Goal: Find specific page/section: Find specific page/section

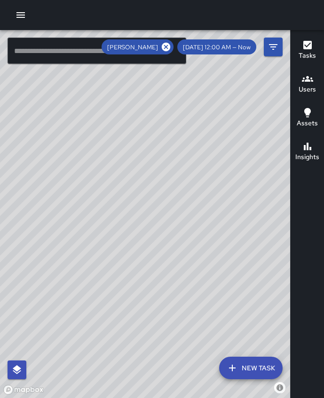
drag, startPoint x: 104, startPoint y: 135, endPoint x: 190, endPoint y: 202, distance: 109.4
click at [190, 202] on div "© Mapbox © OpenStreetMap Improve this map" at bounding box center [145, 214] width 290 height 368
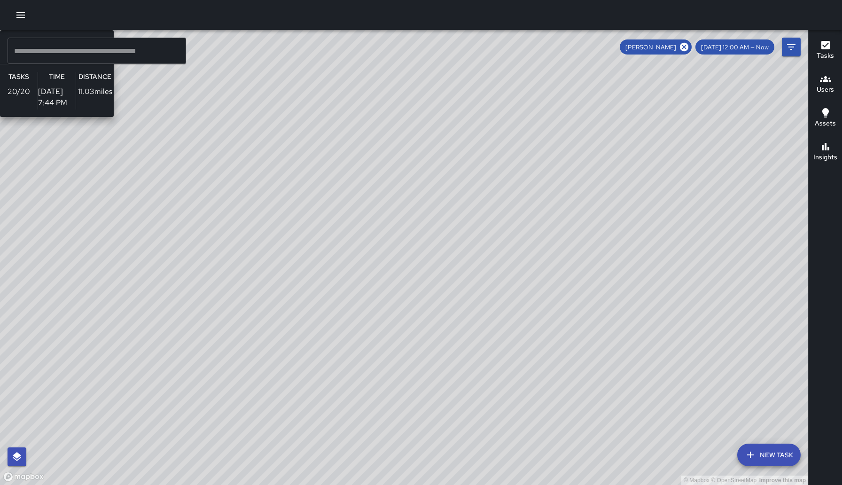
drag, startPoint x: 413, startPoint y: 475, endPoint x: 309, endPoint y: 337, distance: 173.7
click at [309, 337] on div "© Mapbox © OpenStreetMap Improve this map [PERSON_NAME] Ambassador Tasks 20 / 2…" at bounding box center [404, 257] width 808 height 455
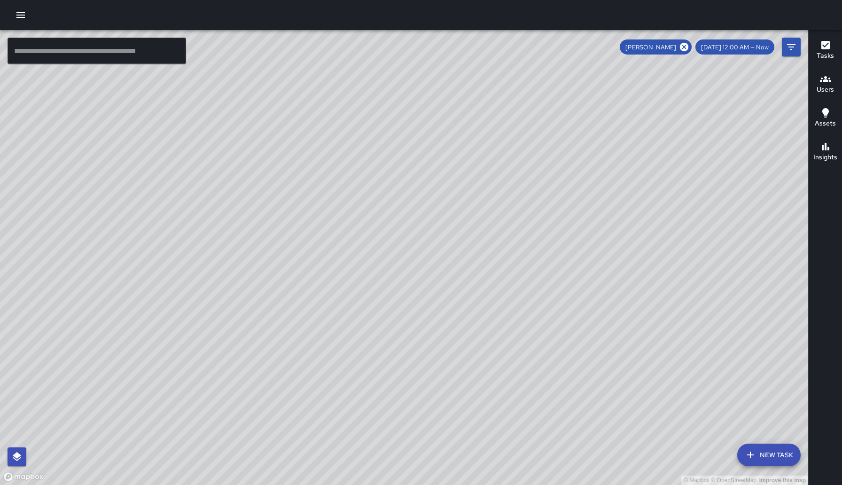
drag, startPoint x: 483, startPoint y: 307, endPoint x: 425, endPoint y: 129, distance: 186.8
click at [323, 129] on div "© Mapbox © OpenStreetMap Improve this map" at bounding box center [404, 257] width 808 height 455
drag, startPoint x: 439, startPoint y: 167, endPoint x: 456, endPoint y: 255, distance: 88.9
click at [323, 255] on div "© Mapbox © OpenStreetMap Improve this map" at bounding box center [404, 257] width 808 height 455
drag, startPoint x: 691, startPoint y: 53, endPoint x: 689, endPoint y: 36, distance: 16.5
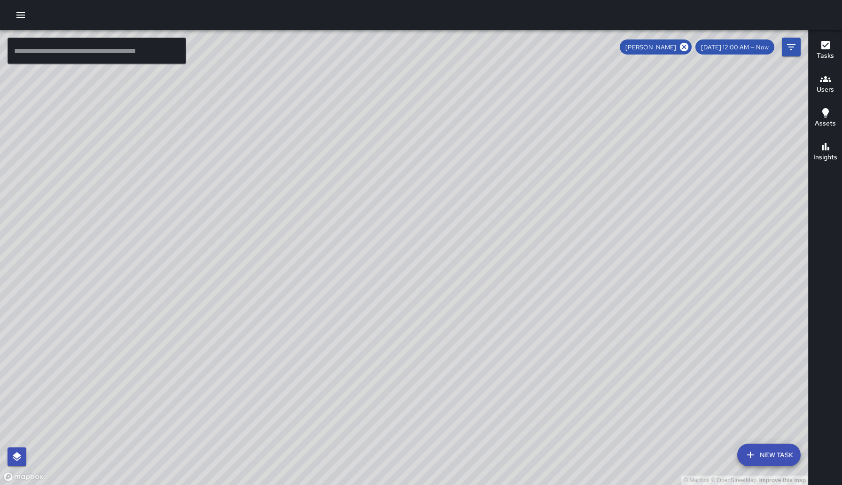
click at [323, 50] on div "[PERSON_NAME]" at bounding box center [656, 46] width 72 height 15
click at [323, 36] on div "© Mapbox © OpenStreetMap Improve this map" at bounding box center [404, 257] width 808 height 455
click at [323, 46] on icon at bounding box center [684, 47] width 10 height 10
drag, startPoint x: 479, startPoint y: 143, endPoint x: 492, endPoint y: 219, distance: 76.8
click at [323, 240] on div "© Mapbox © OpenStreetMap Improve this map" at bounding box center [404, 257] width 808 height 455
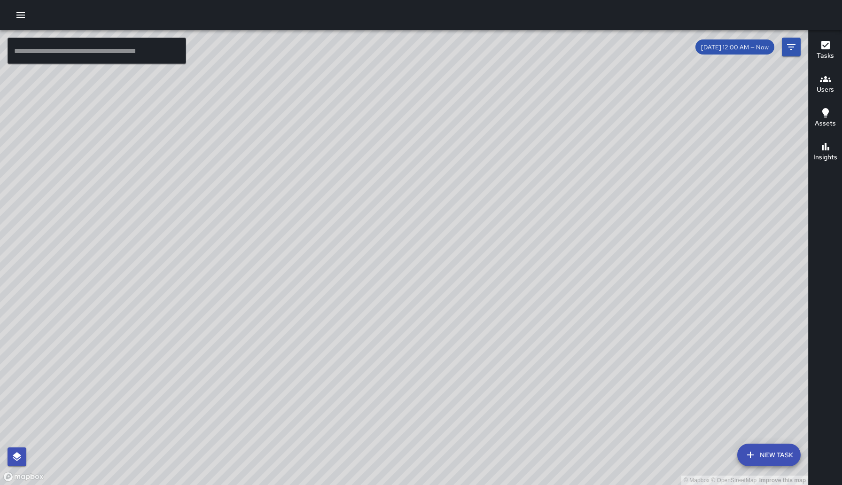
click at [323, 172] on div "© Mapbox © OpenStreetMap Improve this map" at bounding box center [404, 257] width 808 height 455
drag, startPoint x: 405, startPoint y: 289, endPoint x: 387, endPoint y: 209, distance: 82.3
click at [323, 209] on div "© Mapbox © OpenStreetMap Improve this map" at bounding box center [404, 257] width 808 height 455
click at [323, 49] on icon "Filters" at bounding box center [790, 46] width 11 height 11
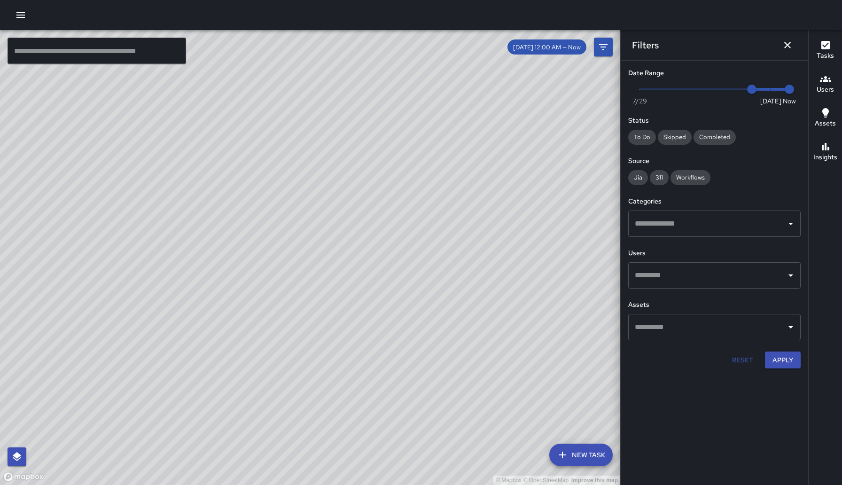
click at [323, 81] on icon "button" at bounding box center [825, 79] width 11 height 6
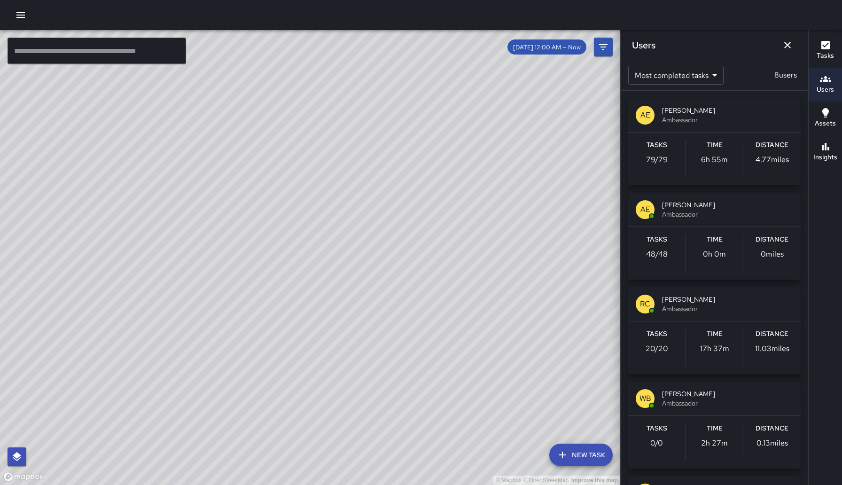
click at [323, 316] on div "[PERSON_NAME] Ambassador" at bounding box center [714, 304] width 172 height 34
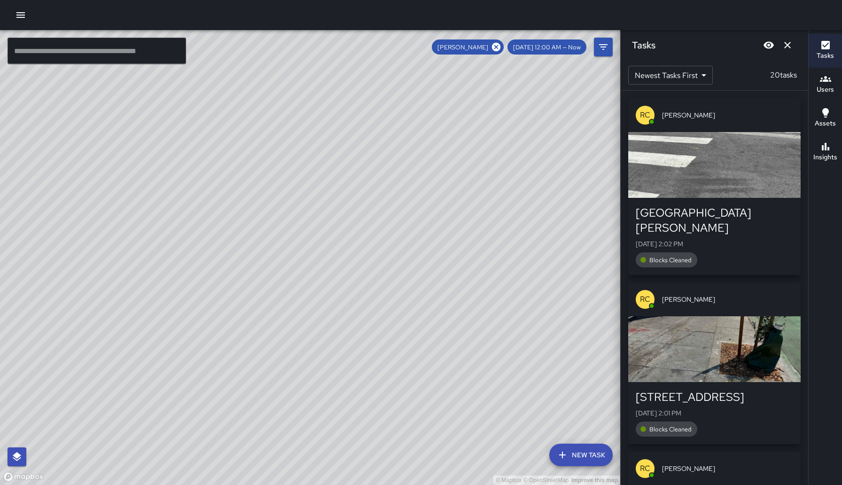
drag, startPoint x: 385, startPoint y: 379, endPoint x: 354, endPoint y: 221, distance: 160.4
click at [323, 221] on div "© Mapbox © OpenStreetMap Improve this map" at bounding box center [310, 257] width 620 height 455
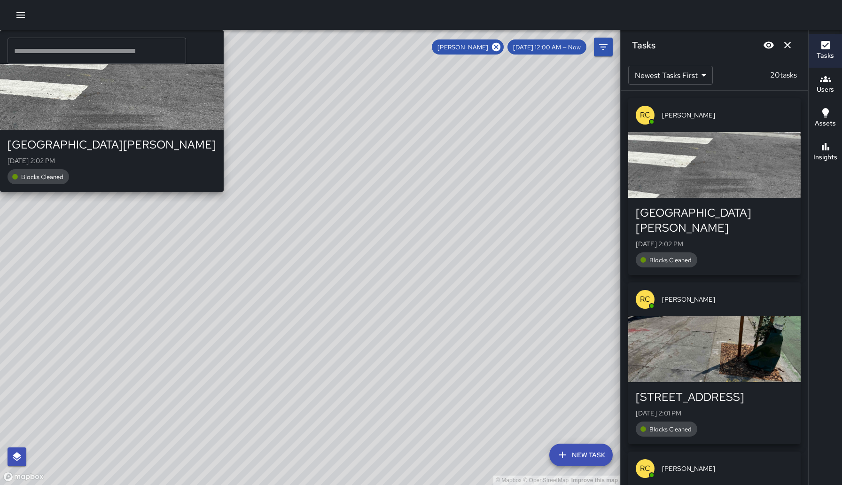
click at [323, 278] on div "© Mapbox © OpenStreetMap Improve this map [PERSON_NAME] [STREET_ADDRESS][PERSON…" at bounding box center [310, 257] width 620 height 455
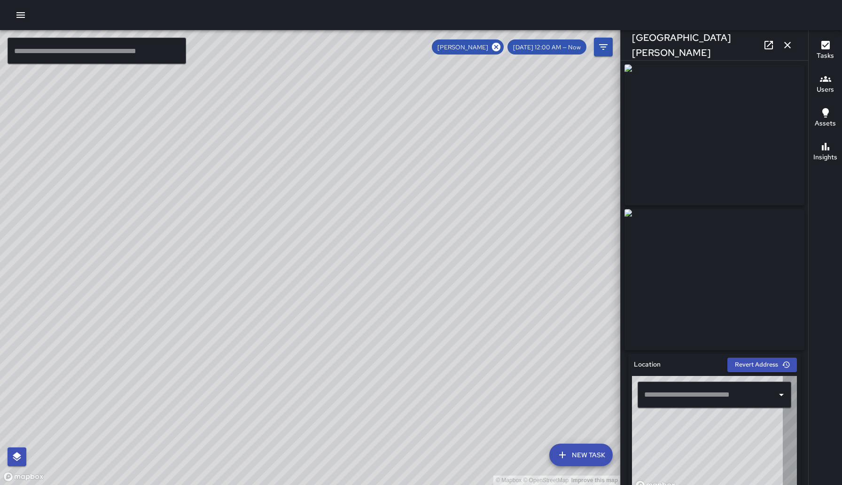
type input "**********"
click at [323, 283] on img at bounding box center [714, 279] width 180 height 141
click at [323, 51] on link at bounding box center [768, 45] width 19 height 19
drag, startPoint x: 300, startPoint y: 102, endPoint x: 323, endPoint y: 227, distance: 126.6
click at [323, 227] on div "© Mapbox © OpenStreetMap Improve this map" at bounding box center [310, 257] width 620 height 455
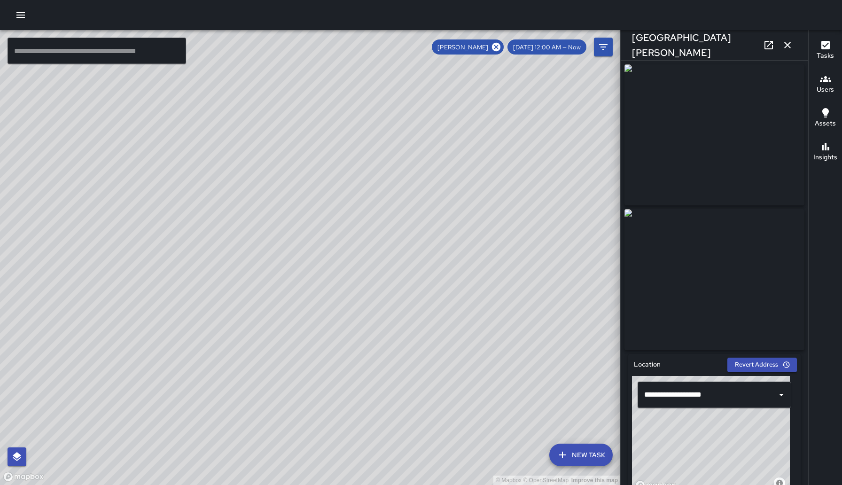
drag, startPoint x: 293, startPoint y: 189, endPoint x: 338, endPoint y: 298, distance: 117.3
click at [323, 298] on div "© Mapbox © OpenStreetMap Improve this map" at bounding box center [310, 257] width 620 height 455
click at [323, 50] on icon at bounding box center [496, 47] width 8 height 8
drag, startPoint x: 285, startPoint y: 188, endPoint x: 317, endPoint y: 184, distance: 31.8
click at [317, 184] on div "© Mapbox © OpenStreetMap Improve this map" at bounding box center [310, 257] width 620 height 455
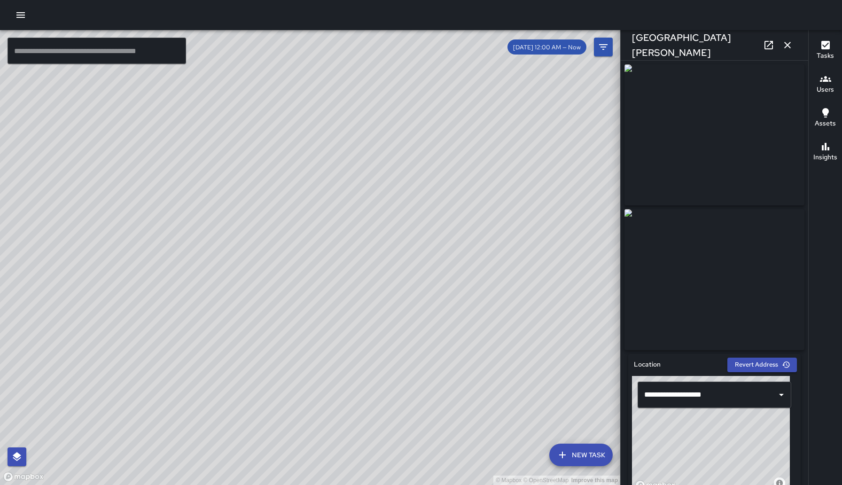
click at [323, 49] on div "[GEOGRAPHIC_DATA][PERSON_NAME]" at bounding box center [713, 45] width 187 height 30
click at [323, 45] on icon "button" at bounding box center [787, 44] width 11 height 11
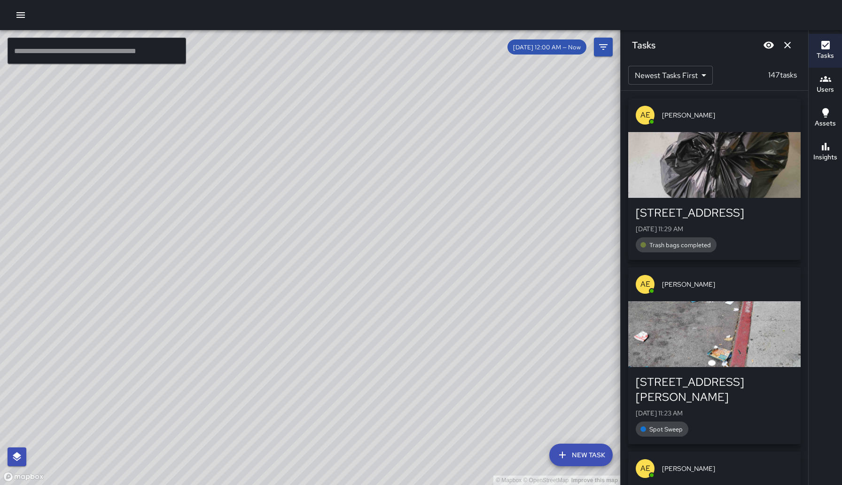
click at [323, 80] on icon "button" at bounding box center [825, 79] width 11 height 6
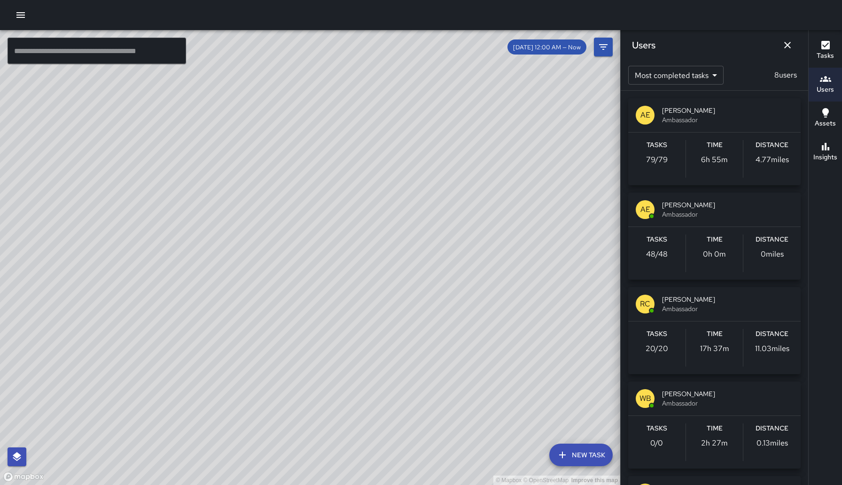
click at [323, 306] on span "Ambassador" at bounding box center [727, 308] width 131 height 9
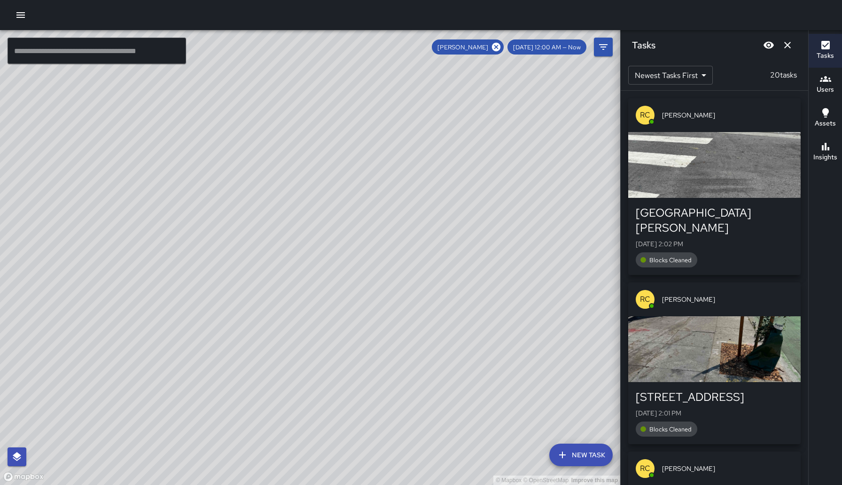
drag, startPoint x: 362, startPoint y: 164, endPoint x: 303, endPoint y: 85, distance: 99.0
click at [303, 85] on div "© Mapbox © OpenStreetMap Improve this map" at bounding box center [310, 257] width 620 height 455
drag, startPoint x: 361, startPoint y: 165, endPoint x: 420, endPoint y: 288, distance: 136.5
click at [323, 321] on div "© Mapbox © OpenStreetMap Improve this map" at bounding box center [310, 257] width 620 height 455
drag, startPoint x: 378, startPoint y: 101, endPoint x: 350, endPoint y: 137, distance: 45.5
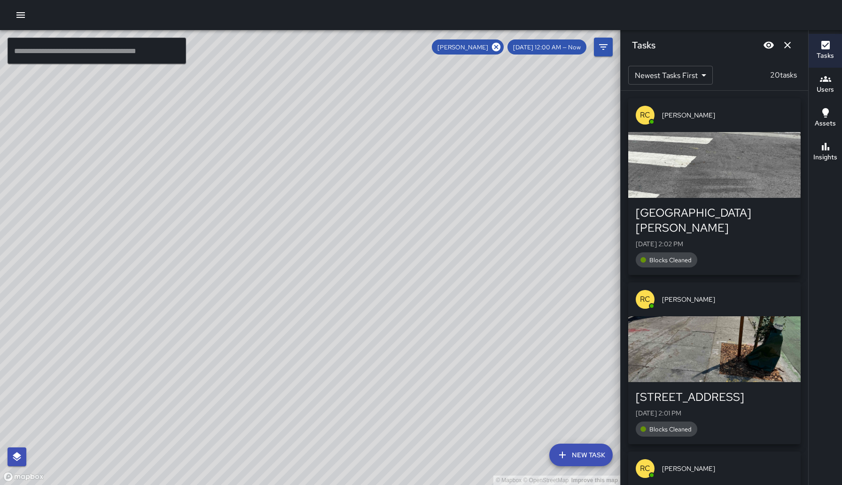
click at [323, 137] on div "© Mapbox © OpenStreetMap Improve this map" at bounding box center [310, 257] width 620 height 455
drag, startPoint x: 359, startPoint y: 208, endPoint x: 339, endPoint y: 38, distance: 170.8
click at [323, 38] on div "© Mapbox © OpenStreetMap Improve this map" at bounding box center [310, 257] width 620 height 455
drag, startPoint x: 344, startPoint y: 213, endPoint x: 341, endPoint y: 137, distance: 76.6
click at [323, 147] on div "© Mapbox © OpenStreetMap Improve this map" at bounding box center [310, 257] width 620 height 455
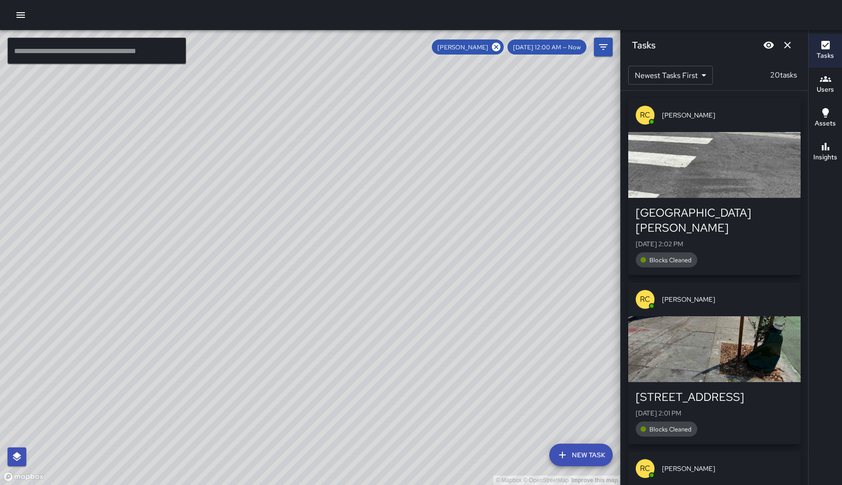
drag, startPoint x: 383, startPoint y: 257, endPoint x: 393, endPoint y: 277, distance: 21.4
click at [323, 280] on div "© Mapbox © OpenStreetMap Improve this map" at bounding box center [310, 257] width 620 height 455
drag, startPoint x: 402, startPoint y: 212, endPoint x: 418, endPoint y: 81, distance: 132.1
click at [323, 81] on div "© Mapbox © OpenStreetMap Improve this map" at bounding box center [310, 257] width 620 height 455
drag, startPoint x: 421, startPoint y: 156, endPoint x: 414, endPoint y: 117, distance: 39.7
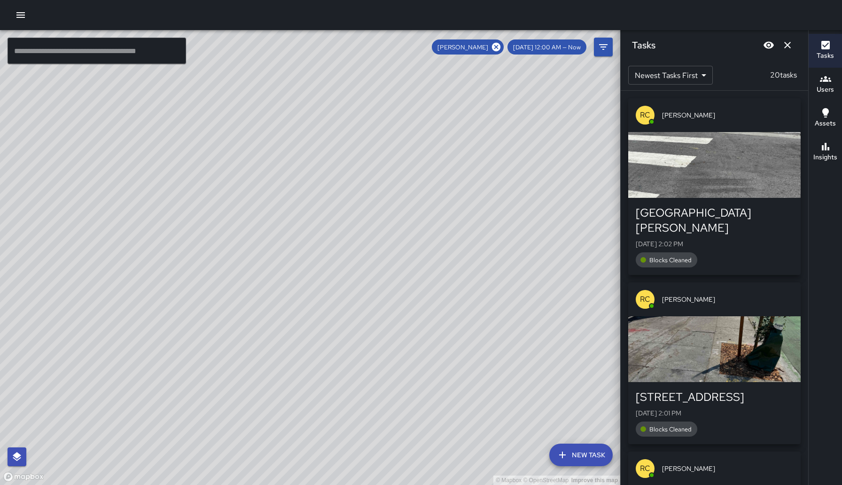
click at [323, 117] on div "© Mapbox © OpenStreetMap Improve this map" at bounding box center [310, 257] width 620 height 455
drag, startPoint x: 444, startPoint y: 261, endPoint x: 385, endPoint y: 251, distance: 60.5
click at [323, 251] on div "© Mapbox © OpenStreetMap Improve this map" at bounding box center [310, 257] width 620 height 455
drag, startPoint x: 383, startPoint y: 170, endPoint x: 390, endPoint y: 282, distance: 113.0
click at [323, 283] on div "© Mapbox © OpenStreetMap Improve this map" at bounding box center [310, 257] width 620 height 455
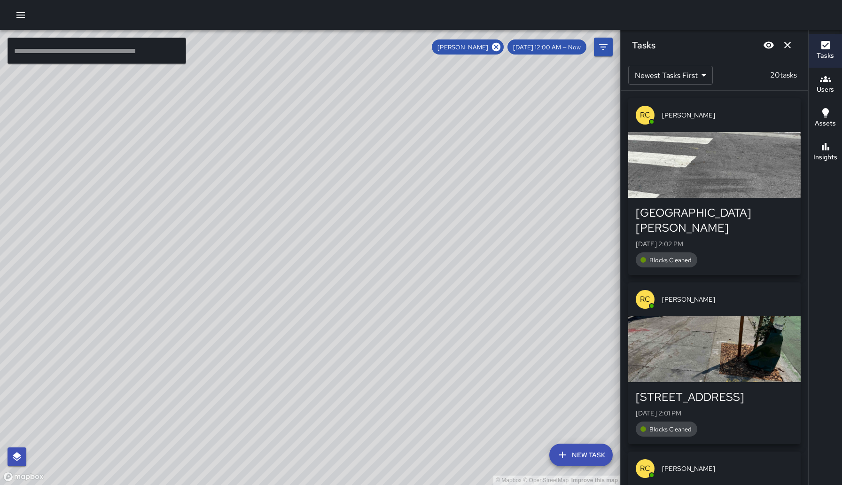
drag, startPoint x: 382, startPoint y: 169, endPoint x: 381, endPoint y: 286, distance: 116.5
click at [323, 287] on div "© Mapbox © OpenStreetMap Improve this map" at bounding box center [310, 257] width 620 height 455
drag, startPoint x: 364, startPoint y: 141, endPoint x: 353, endPoint y: 201, distance: 61.3
click at [323, 201] on div "© Mapbox © OpenStreetMap Improve this map" at bounding box center [310, 257] width 620 height 455
click at [323, 221] on div "© Mapbox © OpenStreetMap Improve this map" at bounding box center [310, 257] width 620 height 455
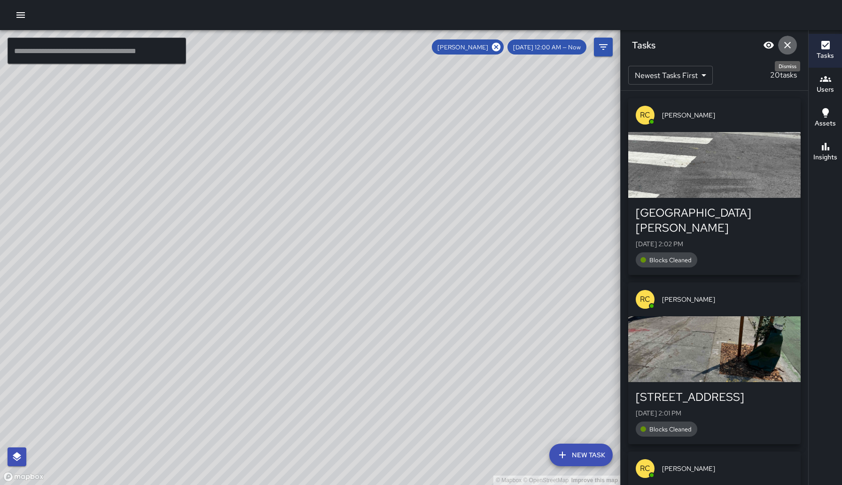
click at [323, 43] on icon "Dismiss" at bounding box center [787, 44] width 11 height 11
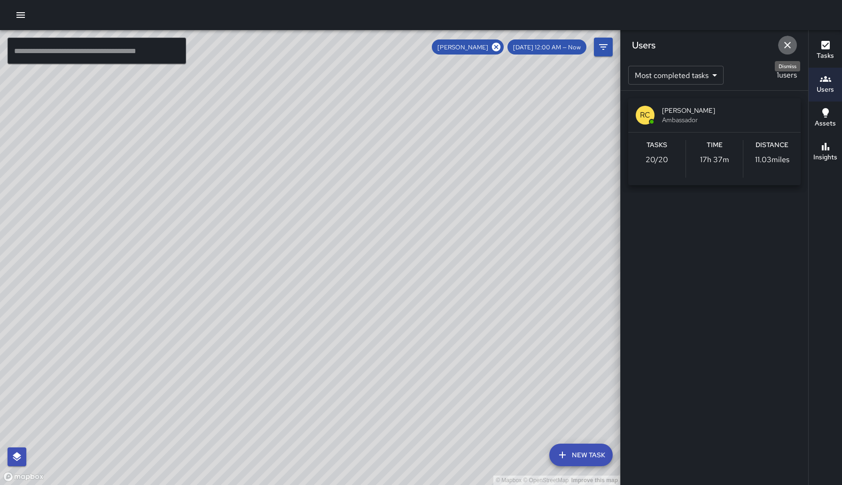
click at [323, 43] on icon "Dismiss" at bounding box center [787, 44] width 11 height 11
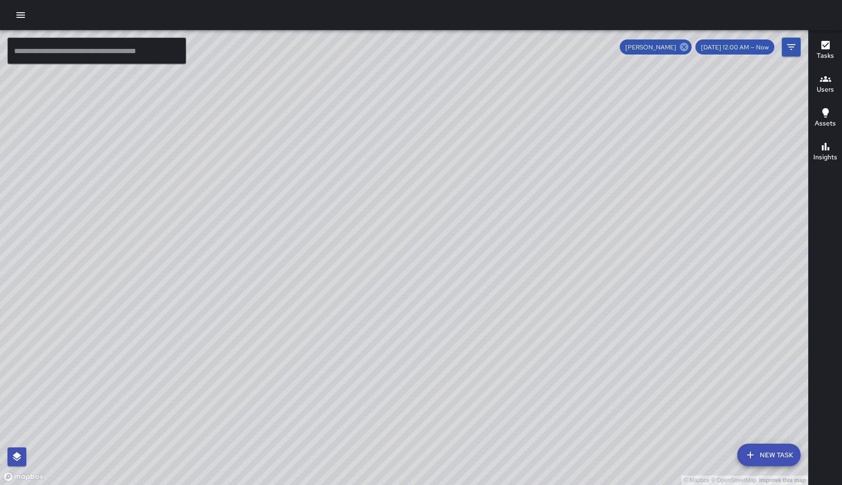
click at [323, 45] on icon at bounding box center [684, 47] width 10 height 10
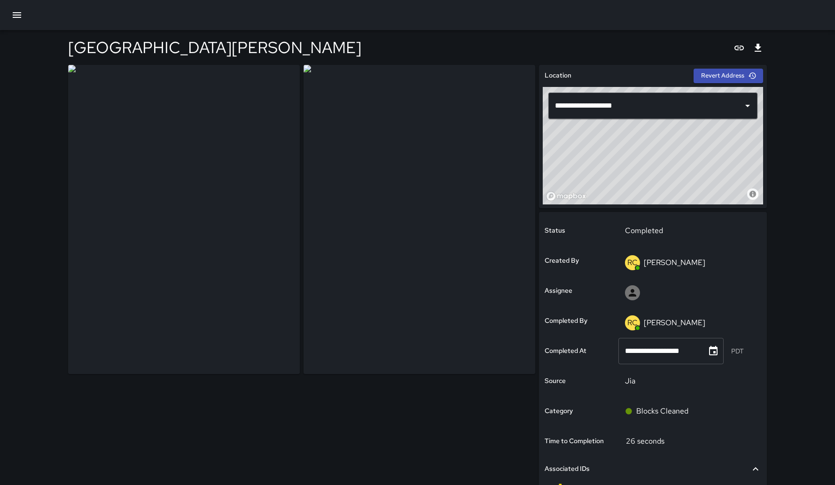
click at [14, 19] on icon "button" at bounding box center [16, 14] width 11 height 11
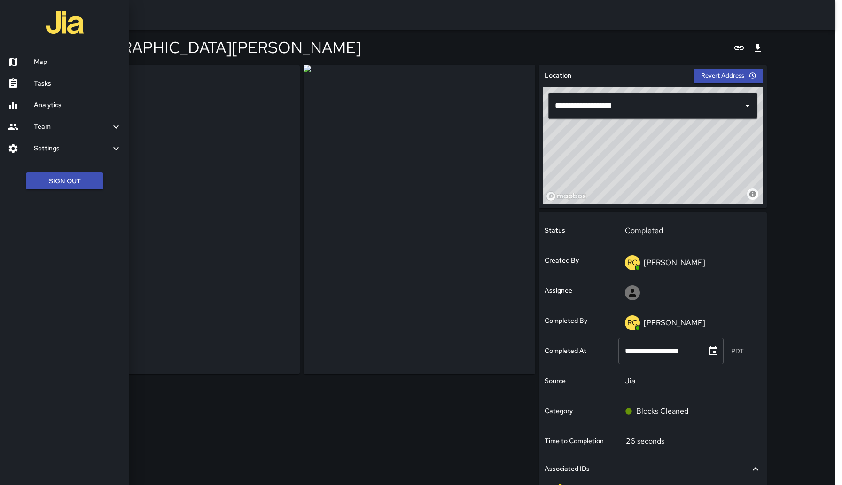
click at [66, 70] on link "Map" at bounding box center [64, 62] width 129 height 22
